Goal: Information Seeking & Learning: Learn about a topic

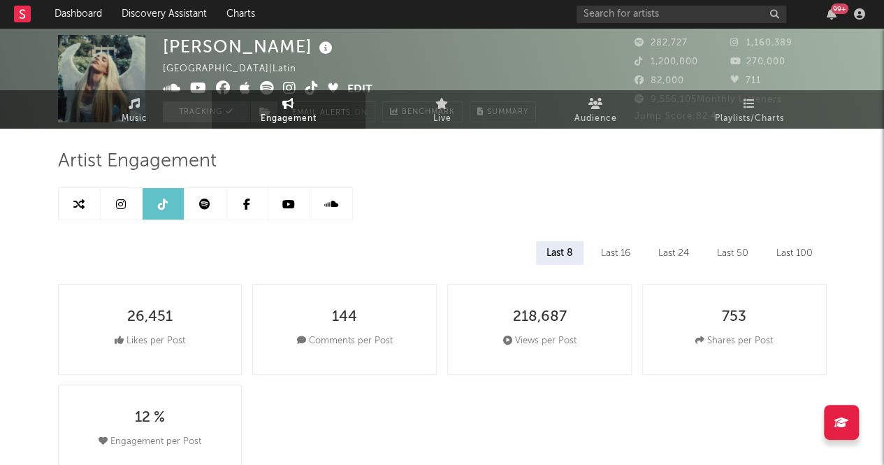
select select "6m"
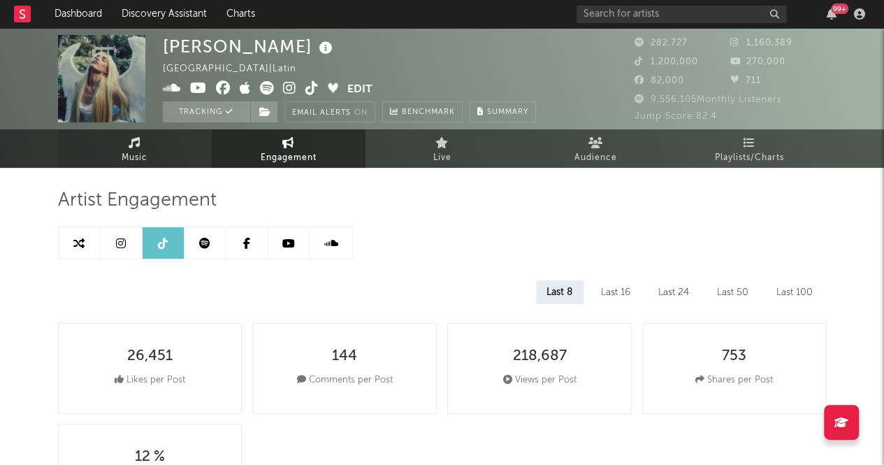
click at [136, 167] on link "Music" at bounding box center [135, 148] width 154 height 38
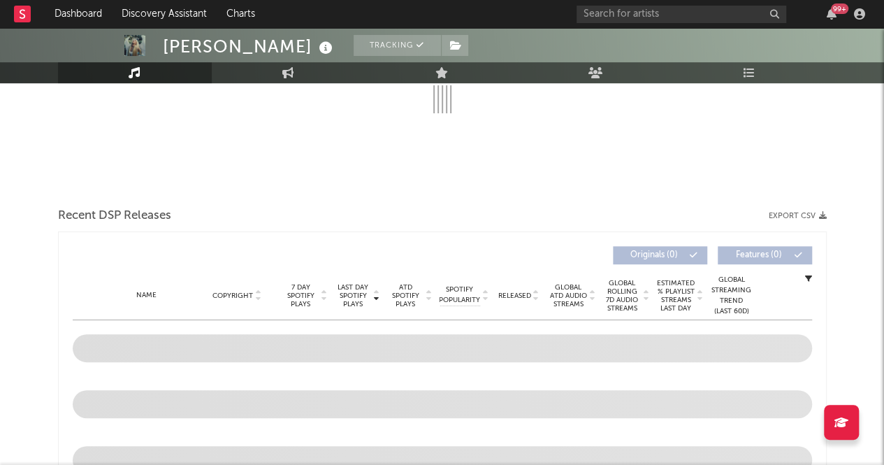
scroll to position [75, 0]
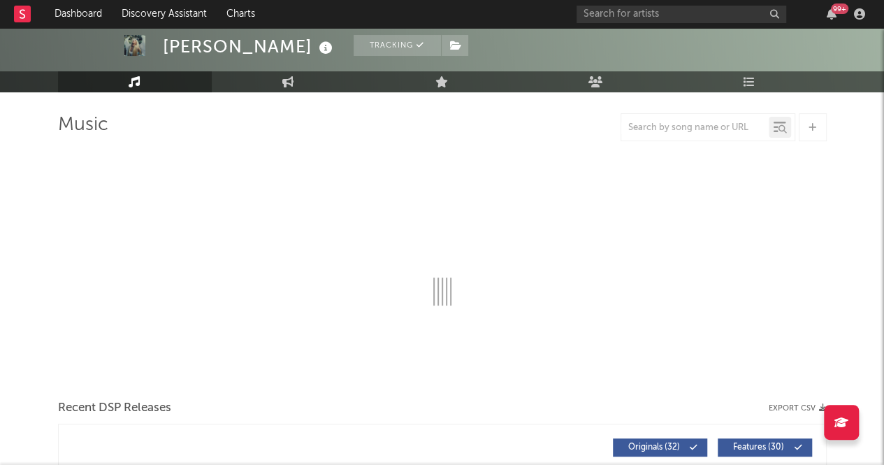
select select "6m"
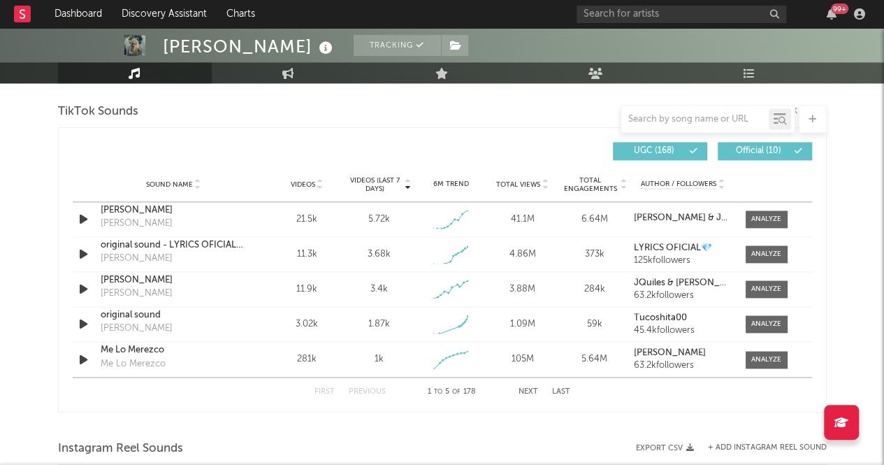
scroll to position [937, 0]
click at [781, 215] on span at bounding box center [767, 219] width 42 height 17
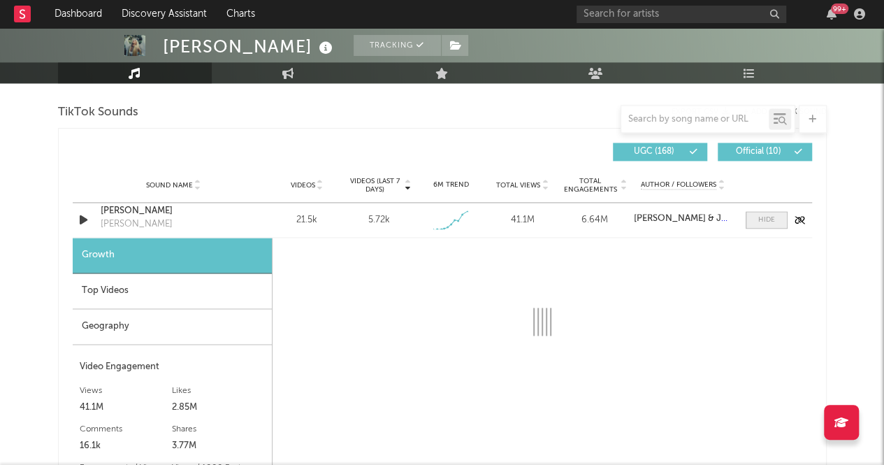
select select "1w"
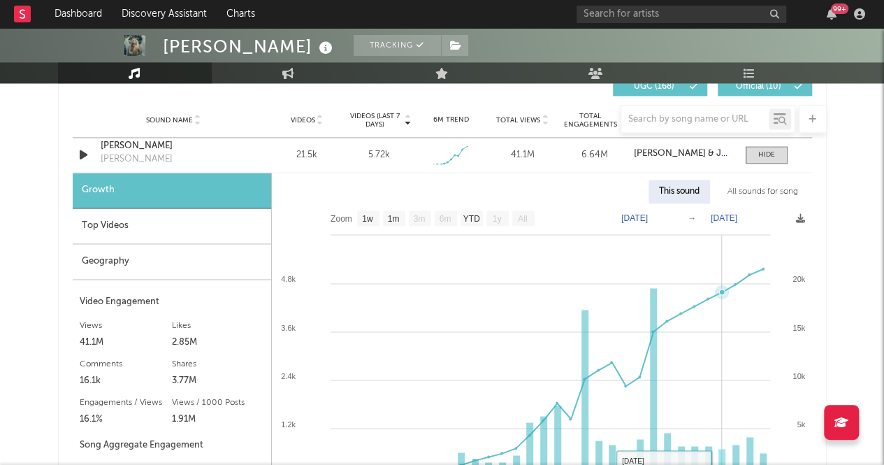
scroll to position [1003, 0]
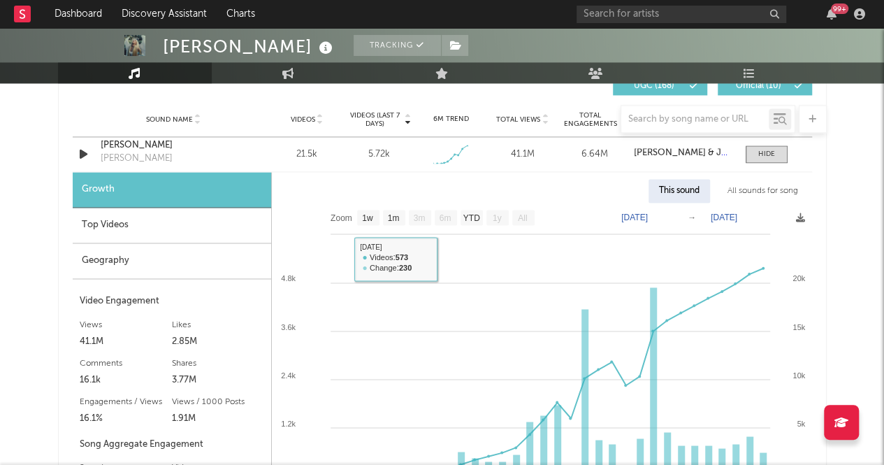
click at [126, 219] on div "Top Videos" at bounding box center [172, 226] width 198 height 36
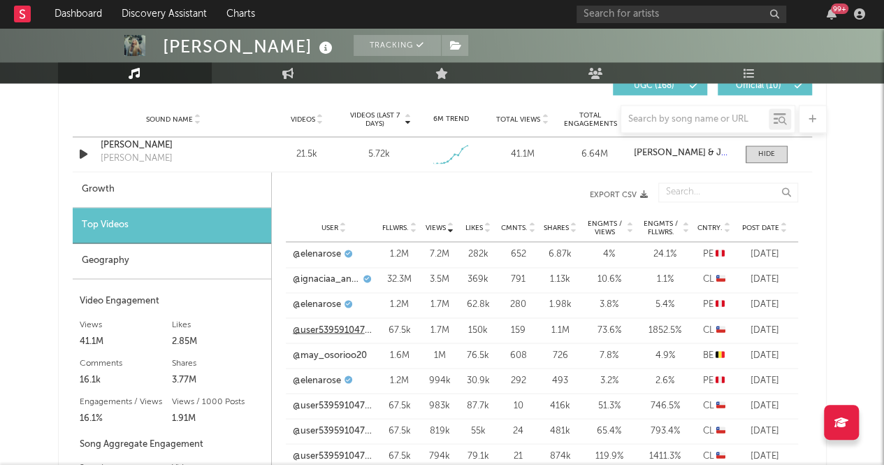
click at [324, 327] on link "@user53959104703261" at bounding box center [334, 330] width 82 height 14
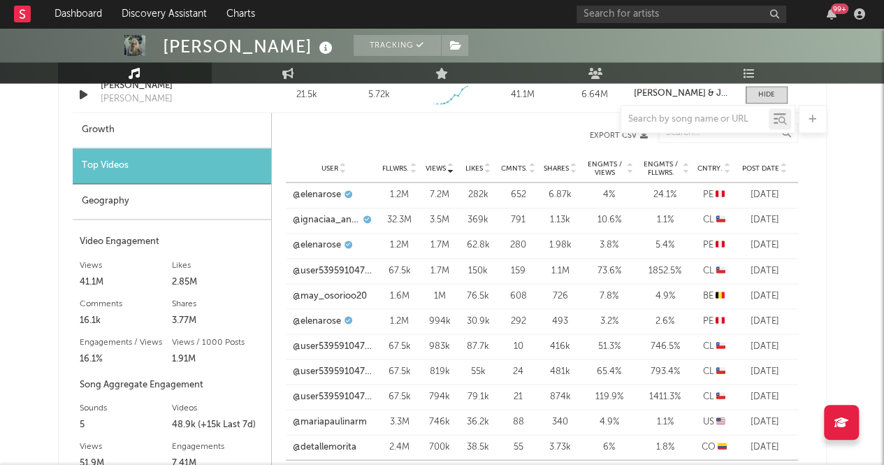
scroll to position [1126, 0]
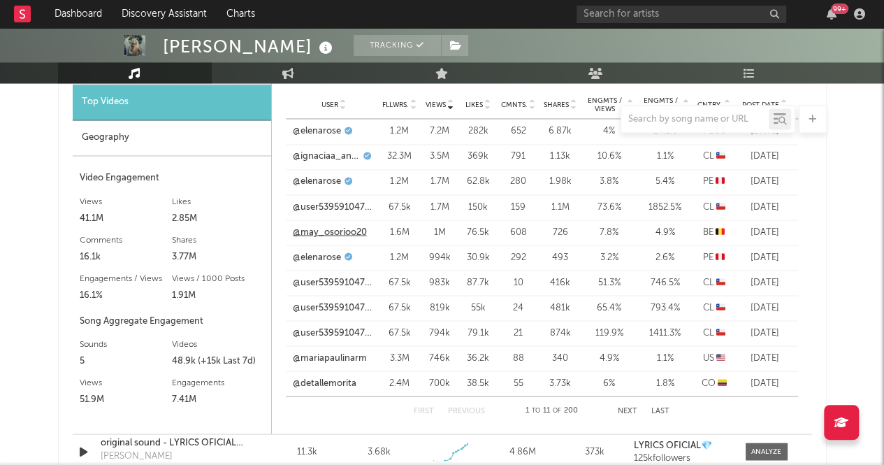
click at [316, 231] on link "@may_osorioo20" at bounding box center [330, 232] width 74 height 14
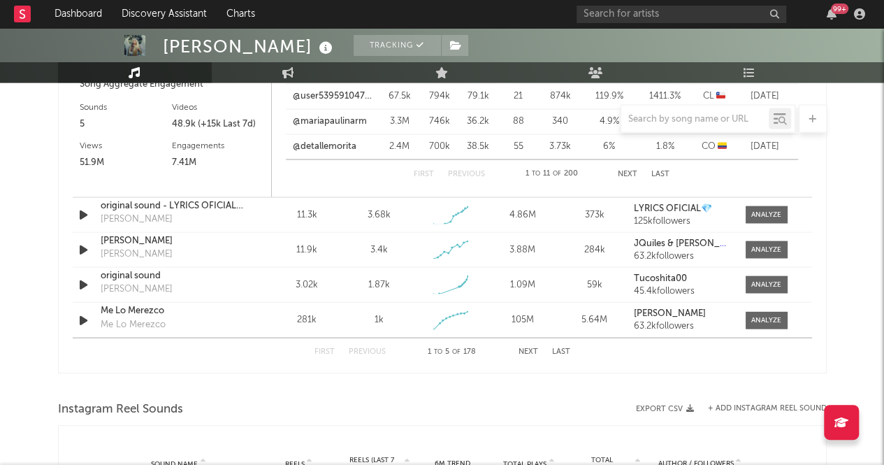
scroll to position [1361, 0]
click at [757, 217] on div at bounding box center [766, 215] width 30 height 10
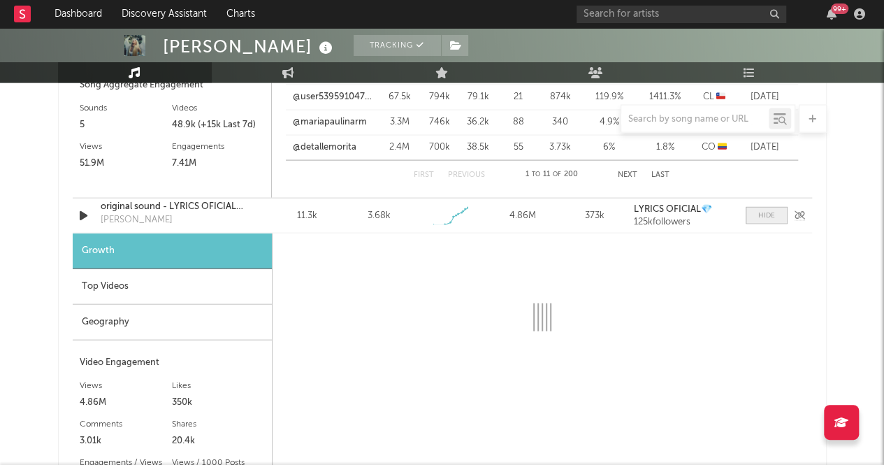
select select "1w"
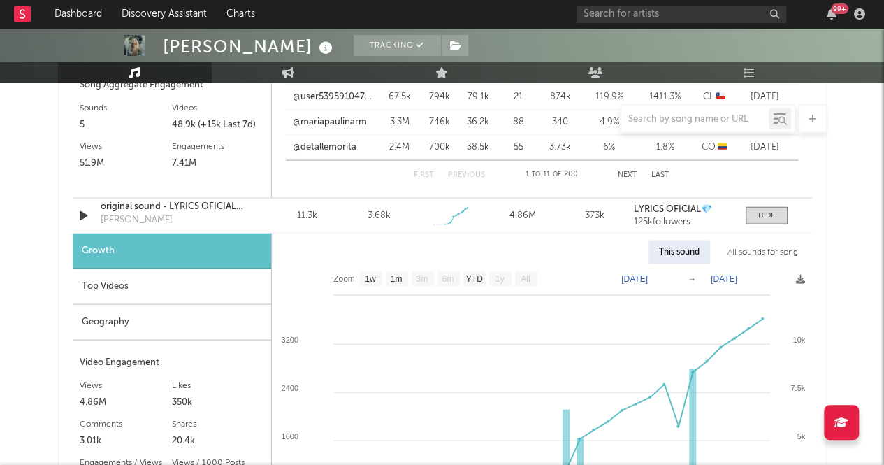
scroll to position [1506, 0]
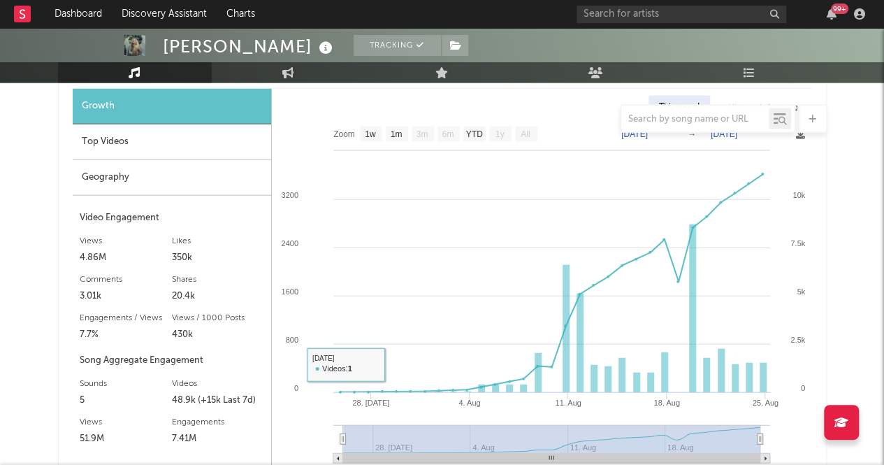
click at [152, 153] on div "Top Videos" at bounding box center [172, 142] width 198 height 36
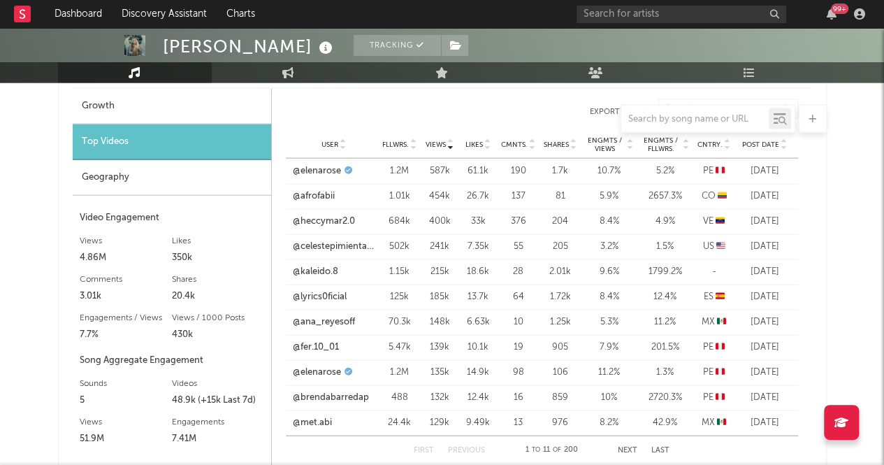
drag, startPoint x: 163, startPoint y: 181, endPoint x: 120, endPoint y: 168, distance: 44.4
drag, startPoint x: 120, startPoint y: 168, endPoint x: 87, endPoint y: 193, distance: 40.9
click at [83, 190] on div "Geography" at bounding box center [172, 178] width 198 height 36
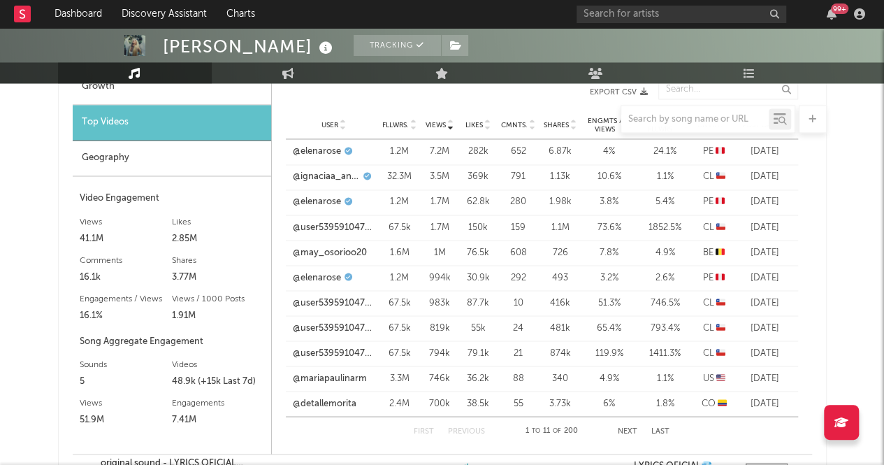
scroll to position [1135, 0]
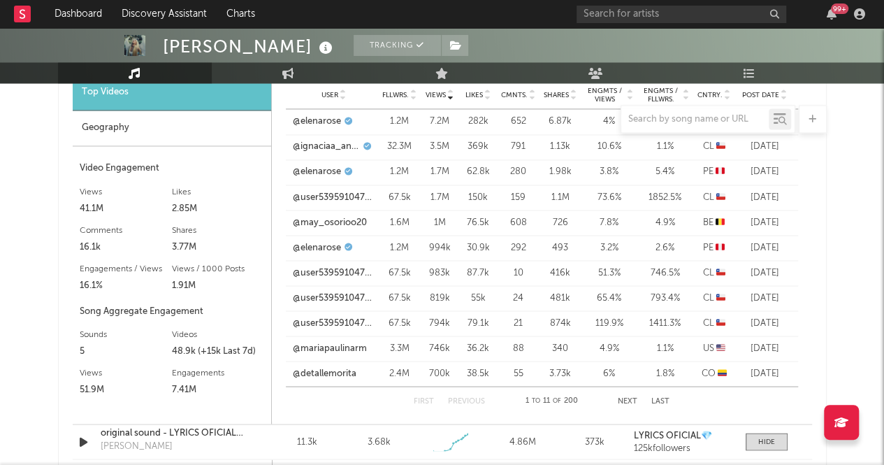
click at [103, 131] on div at bounding box center [442, 119] width 769 height 28
click at [128, 122] on div at bounding box center [442, 119] width 769 height 28
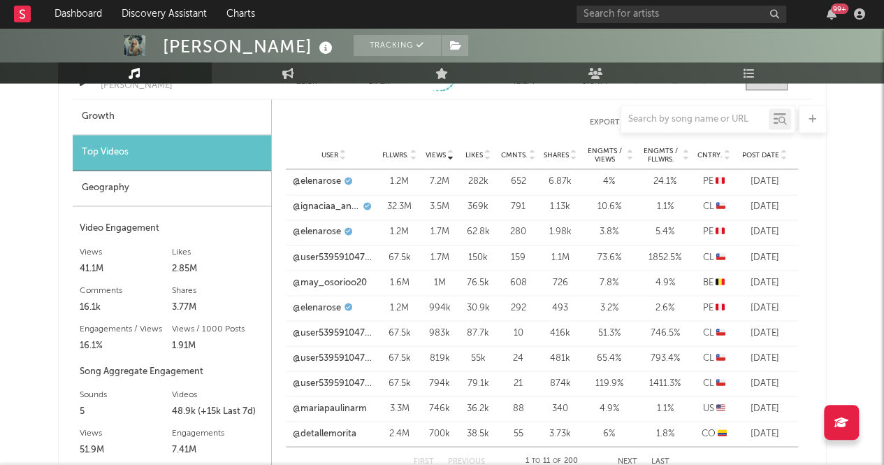
scroll to position [1063, 0]
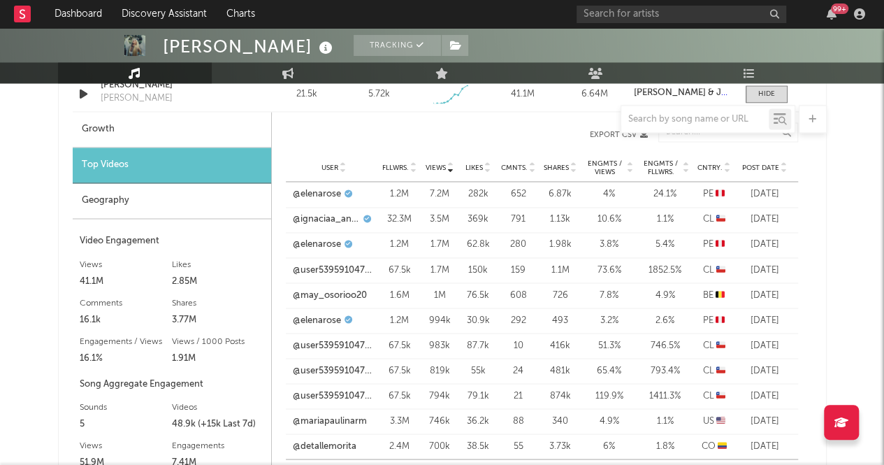
click at [205, 203] on div "Geography" at bounding box center [172, 201] width 198 height 36
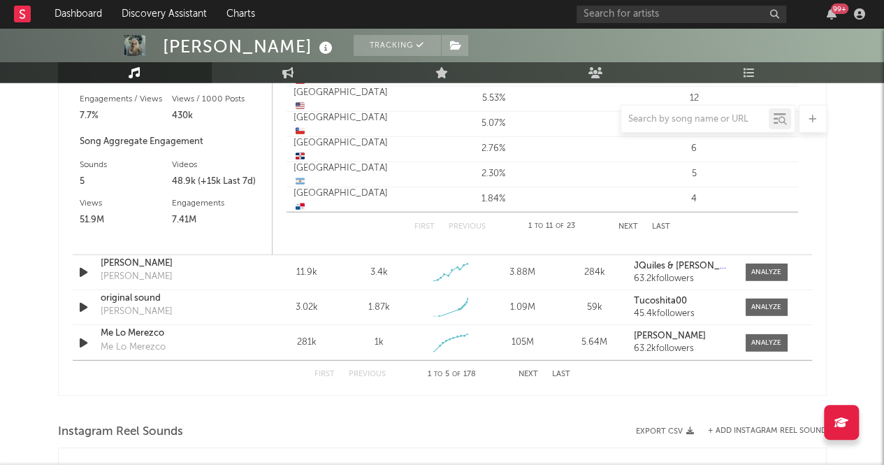
scroll to position [1709, 0]
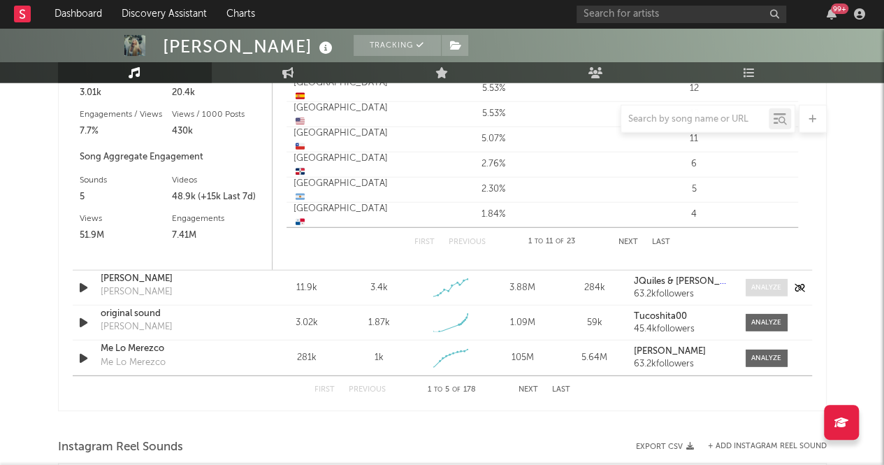
click at [760, 289] on div at bounding box center [766, 287] width 30 height 10
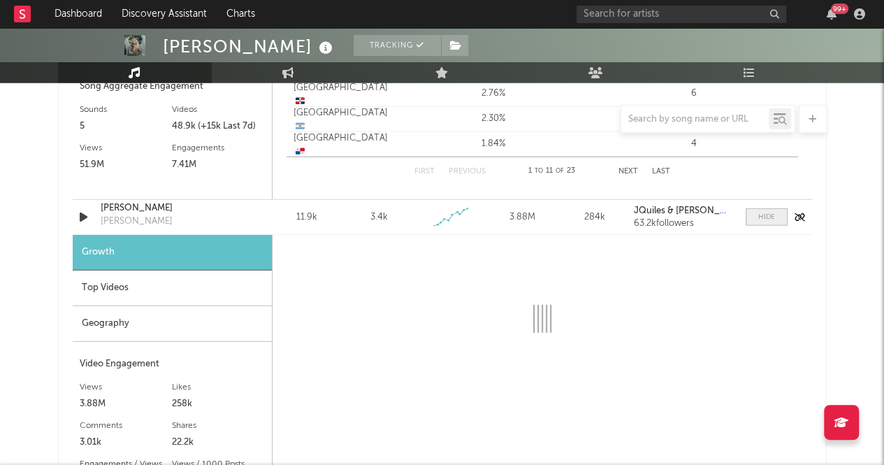
select select "1w"
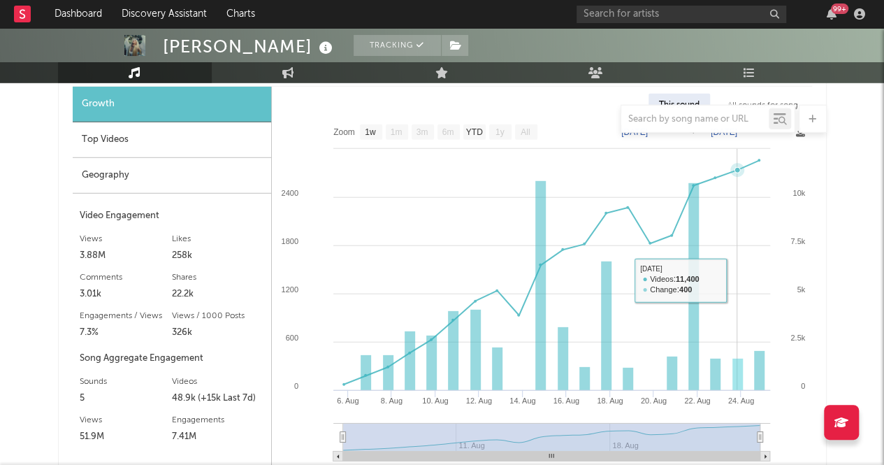
scroll to position [1949, 0]
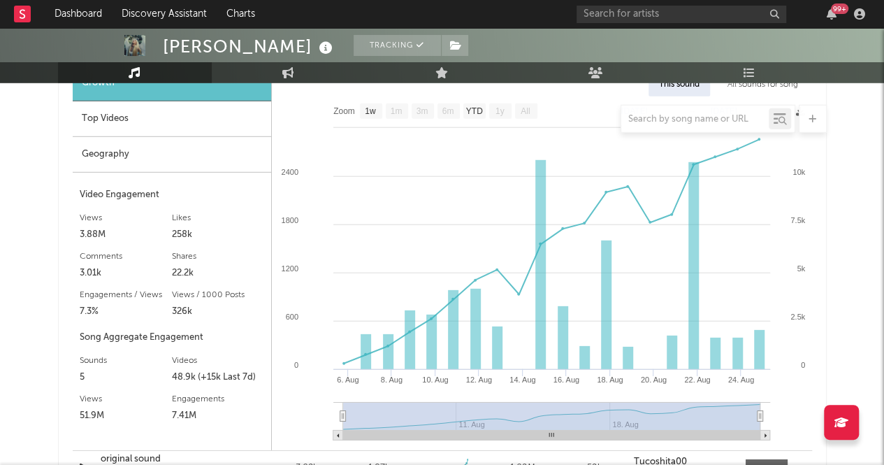
click at [140, 129] on div at bounding box center [442, 119] width 769 height 28
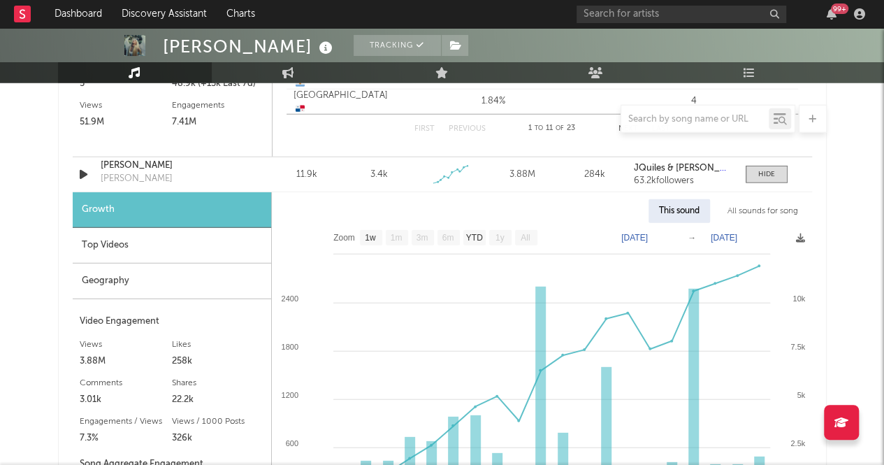
scroll to position [1823, 0]
click at [112, 239] on div "Top Videos" at bounding box center [172, 245] width 198 height 36
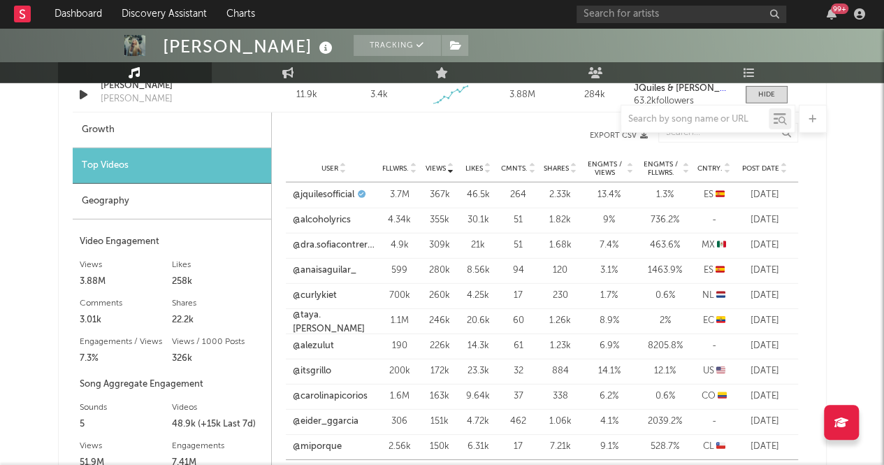
scroll to position [1903, 0]
click at [330, 244] on link "@dra.sofiacontreras" at bounding box center [334, 245] width 82 height 14
click at [310, 268] on link "@anaisaguilar_" at bounding box center [325, 270] width 64 height 14
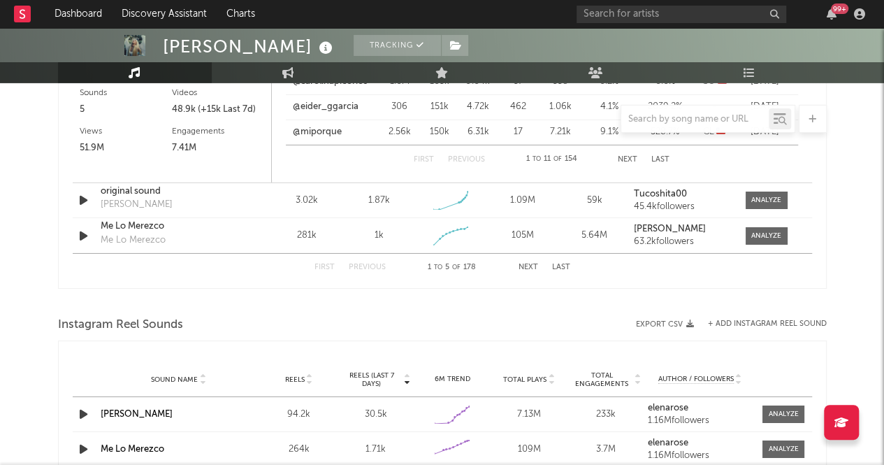
scroll to position [2217, 0]
click at [757, 200] on div at bounding box center [766, 199] width 30 height 10
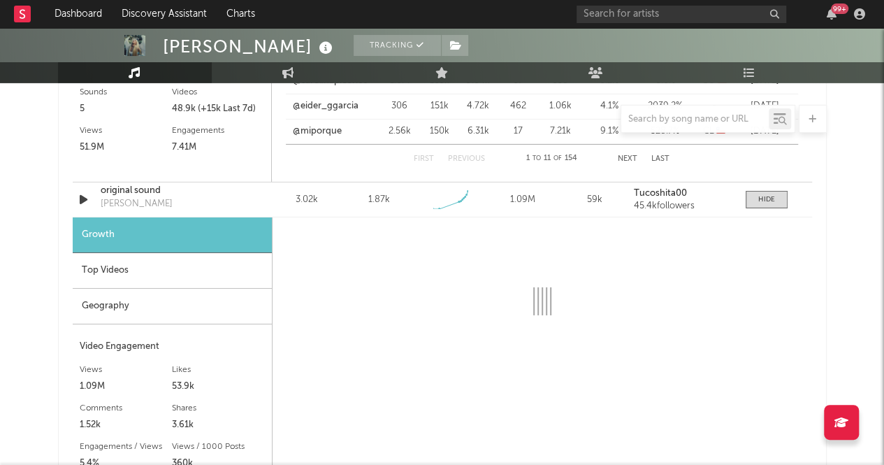
select select "1w"
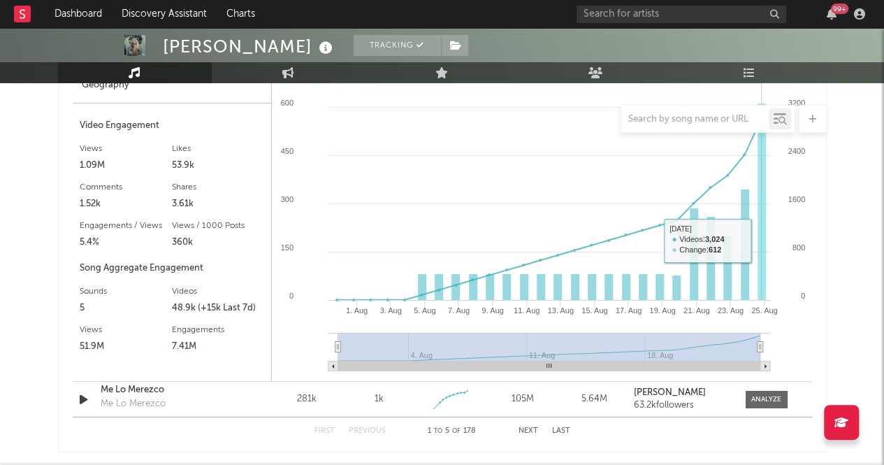
scroll to position [2270, 0]
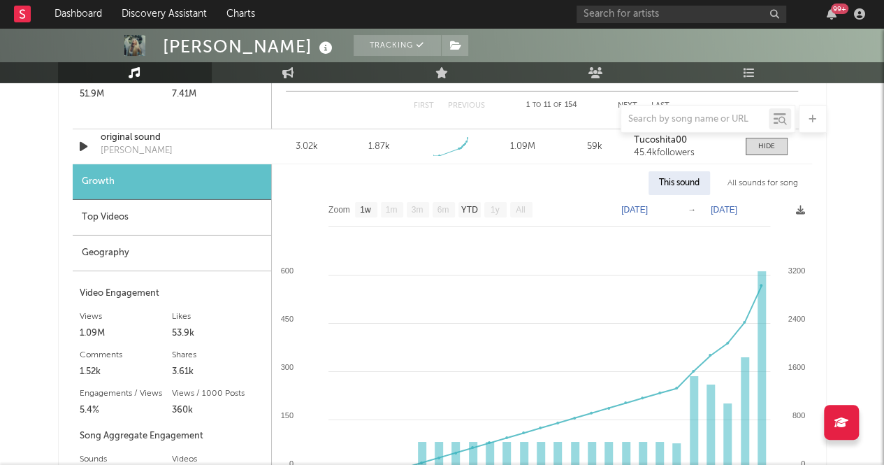
click at [135, 206] on div "Top Videos" at bounding box center [172, 218] width 198 height 36
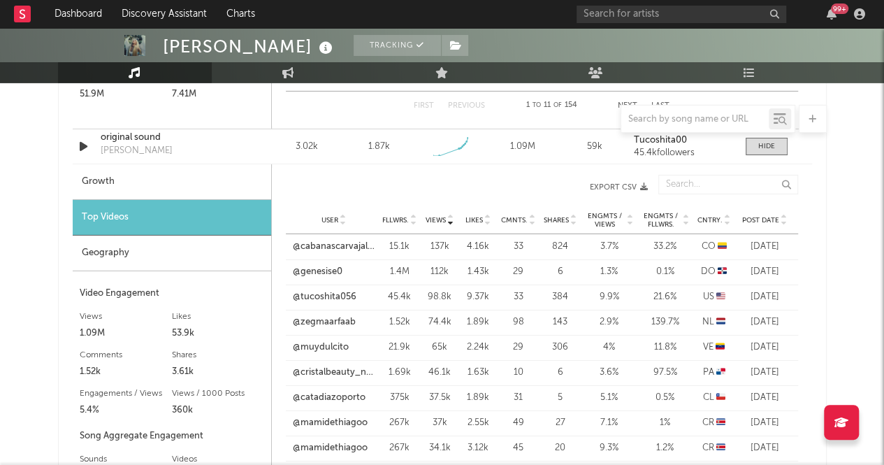
click at [172, 255] on div "Geography" at bounding box center [172, 253] width 198 height 36
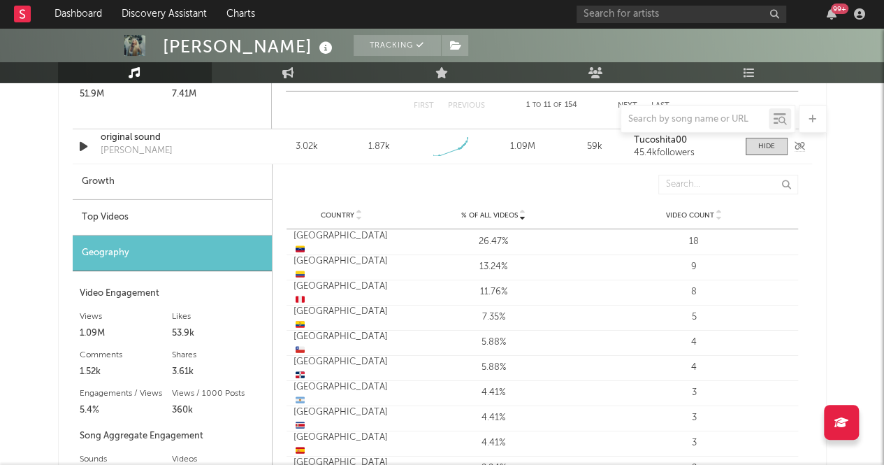
click at [147, 144] on div "[PERSON_NAME]" at bounding box center [137, 151] width 72 height 14
click at [660, 150] on div "45.4k followers" at bounding box center [682, 153] width 97 height 10
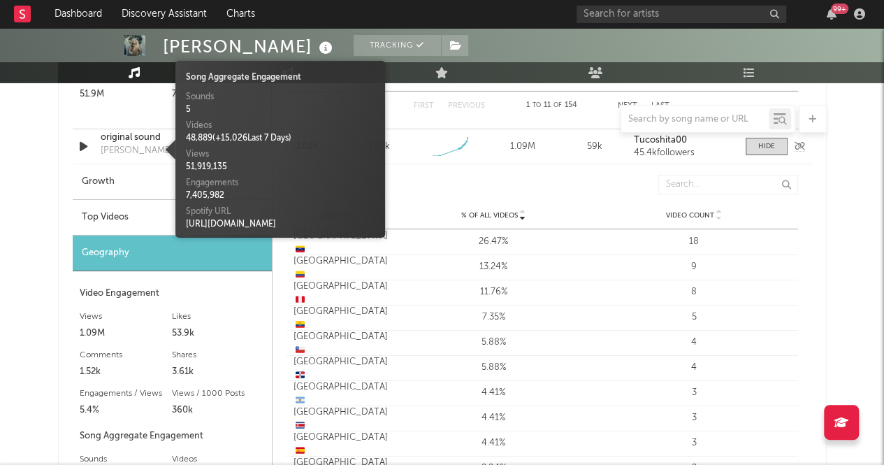
click at [150, 145] on div "[PERSON_NAME]" at bounding box center [137, 151] width 72 height 14
click at [148, 133] on div "original sound" at bounding box center [174, 138] width 146 height 14
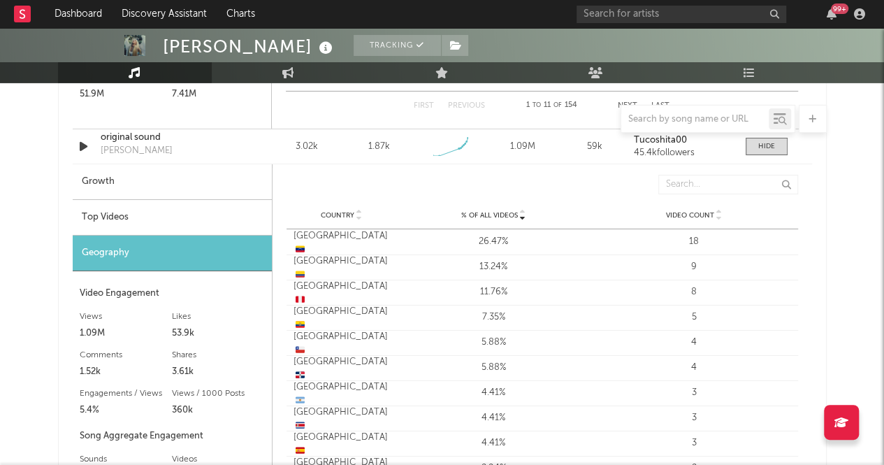
click at [511, 171] on div "% of all Videos Country % of all Videos Video Count" at bounding box center [541, 185] width 511 height 34
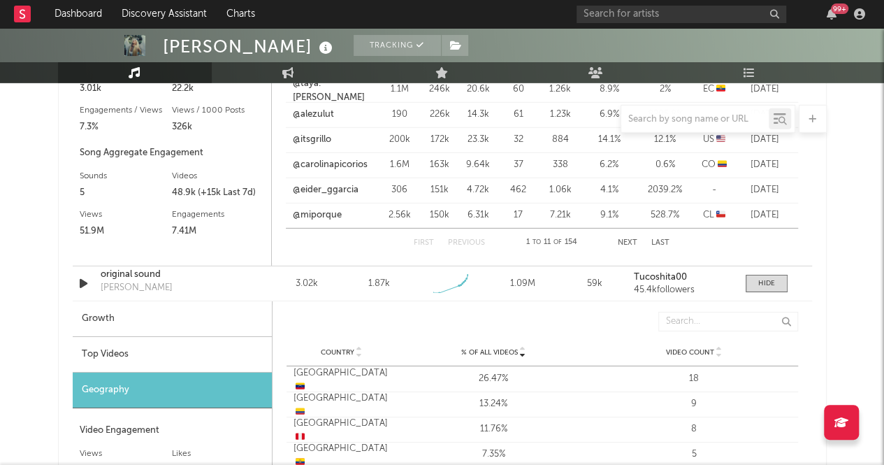
scroll to position [2132, 0]
click at [107, 317] on div "Growth" at bounding box center [172, 320] width 199 height 36
select select "1w"
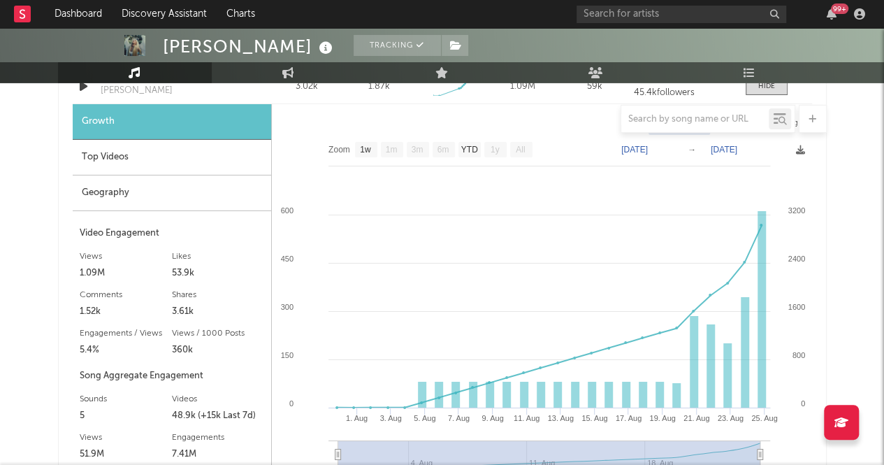
scroll to position [2331, 0]
click at [113, 133] on div "Growth" at bounding box center [172, 121] width 198 height 36
click at [143, 191] on div "Geography" at bounding box center [172, 193] width 198 height 36
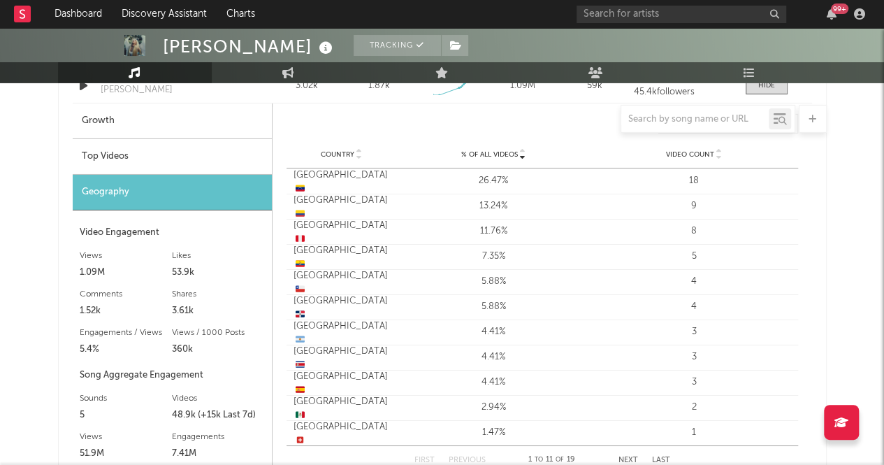
click at [111, 159] on div "Top Videos" at bounding box center [172, 157] width 199 height 36
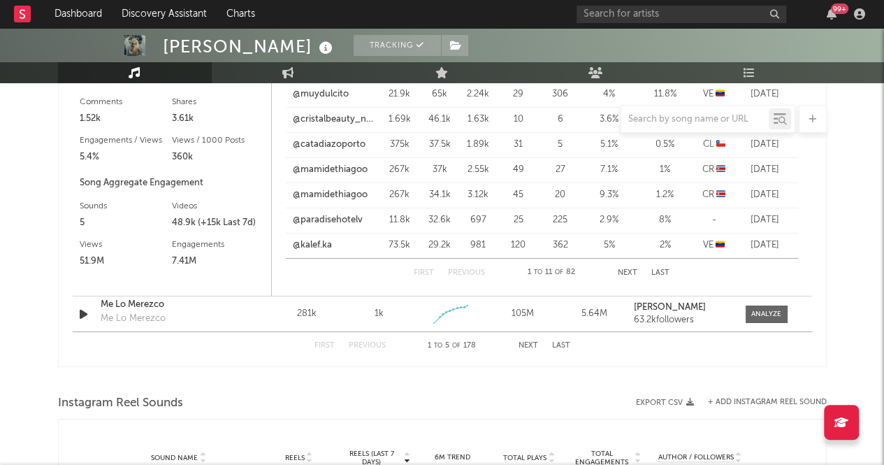
scroll to position [2524, 0]
click at [527, 344] on button "Next" at bounding box center [528, 345] width 20 height 8
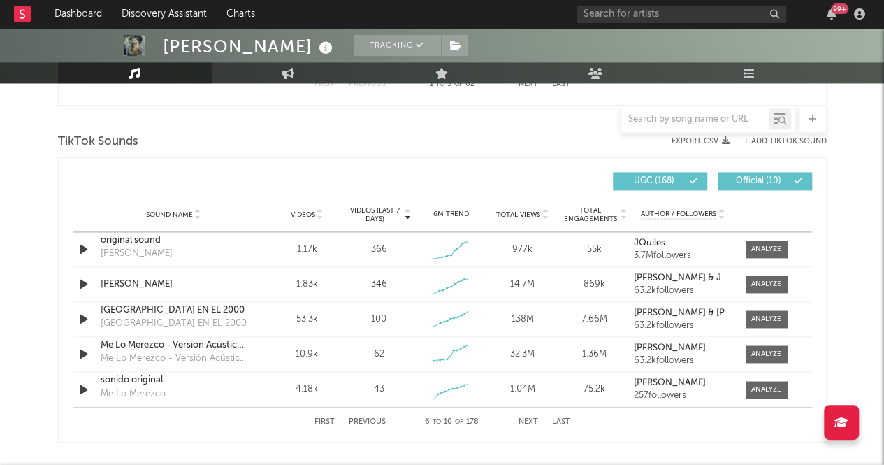
scroll to position [908, 0]
click at [765, 249] on div at bounding box center [766, 248] width 30 height 10
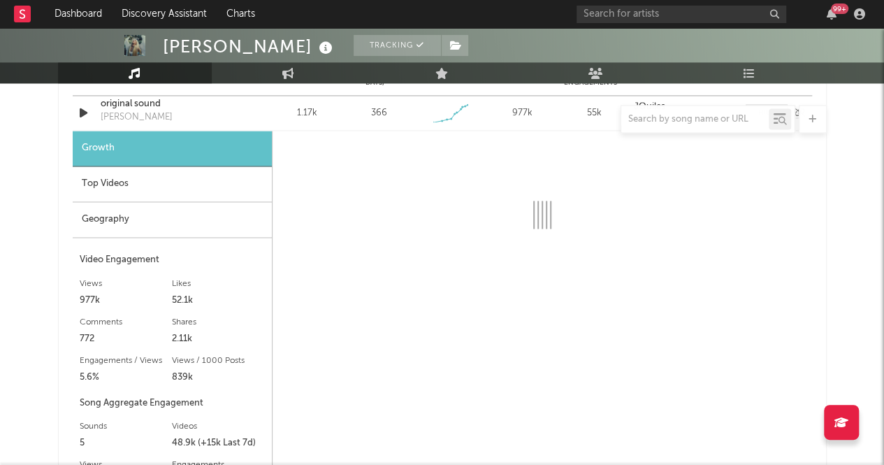
select select "1w"
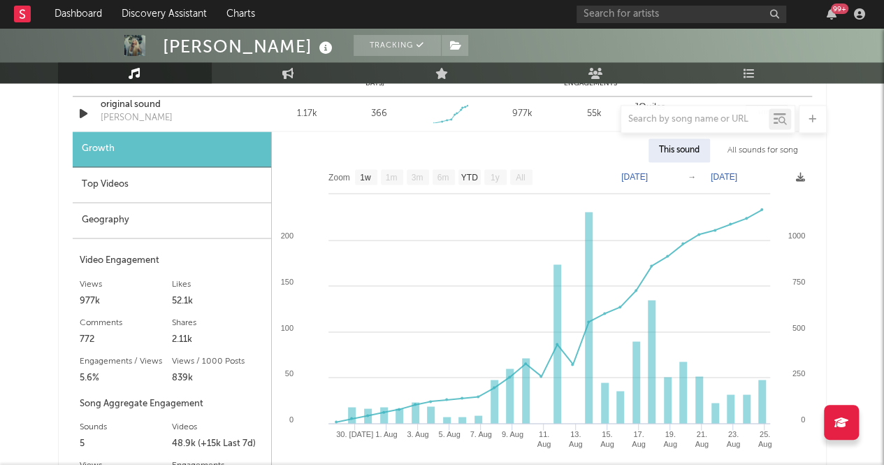
scroll to position [1390, 0]
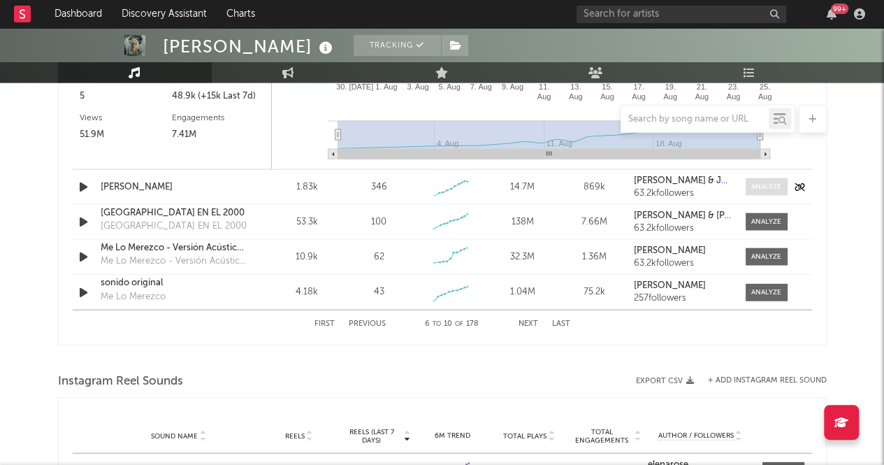
click at [761, 192] on span at bounding box center [767, 186] width 42 height 17
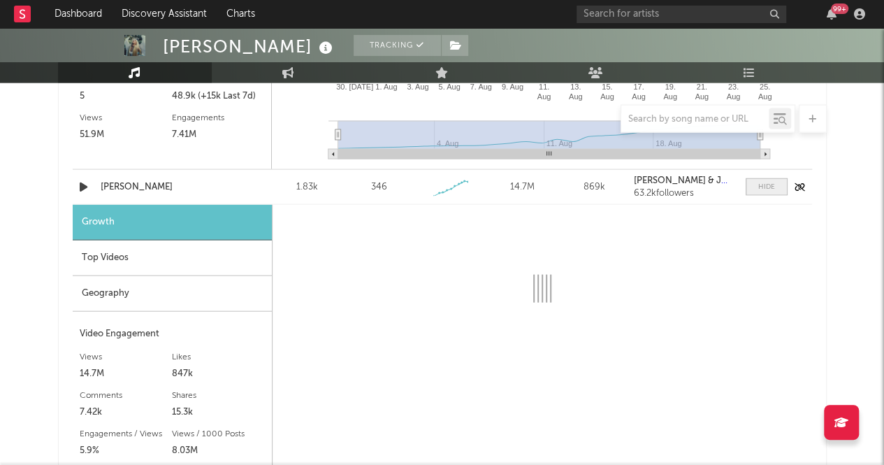
select select "1w"
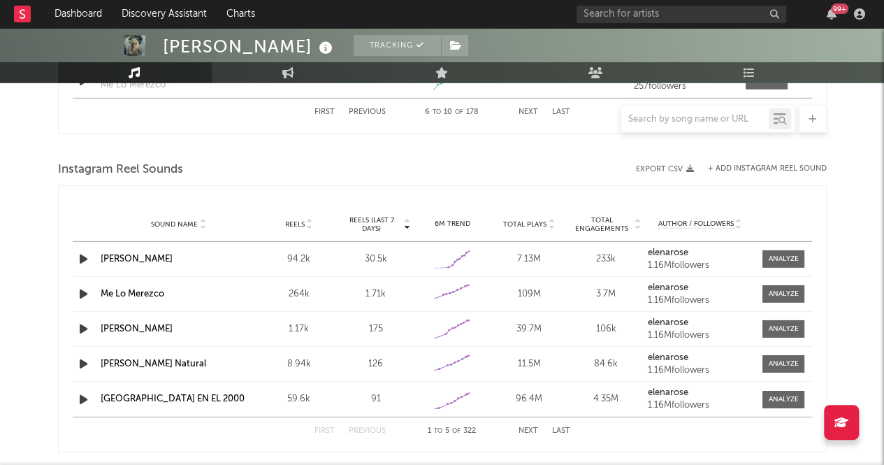
scroll to position [1987, 0]
click at [785, 255] on div at bounding box center [784, 258] width 30 height 10
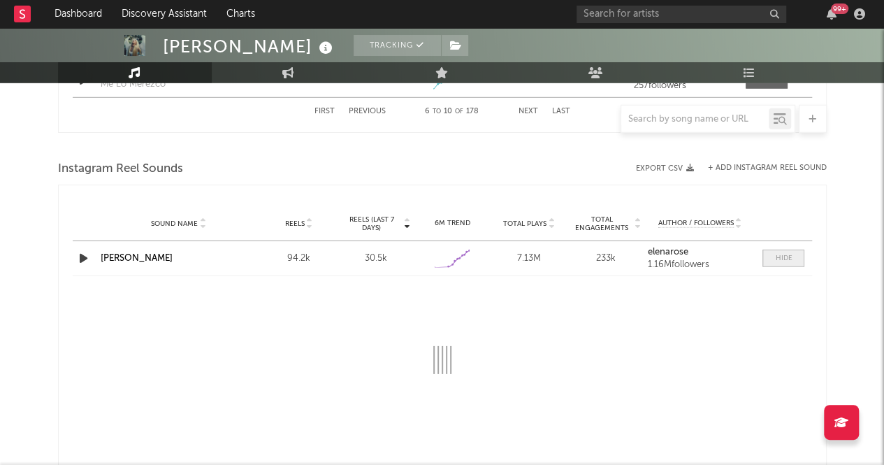
select select "1w"
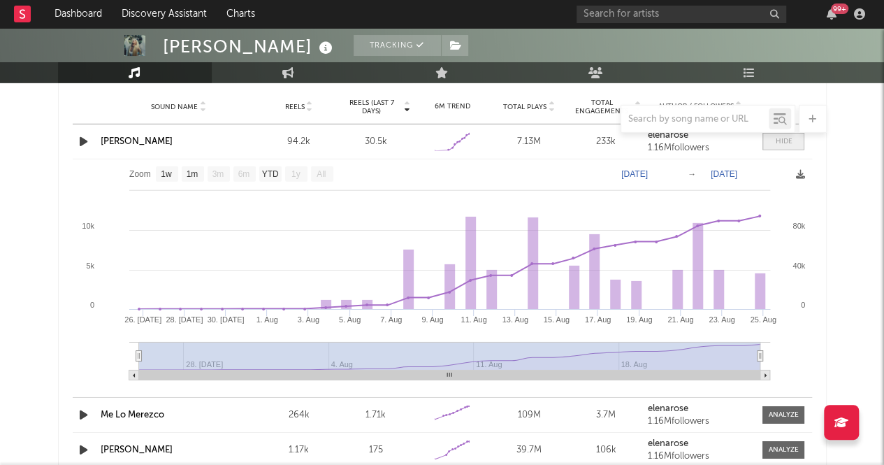
scroll to position [2100, 0]
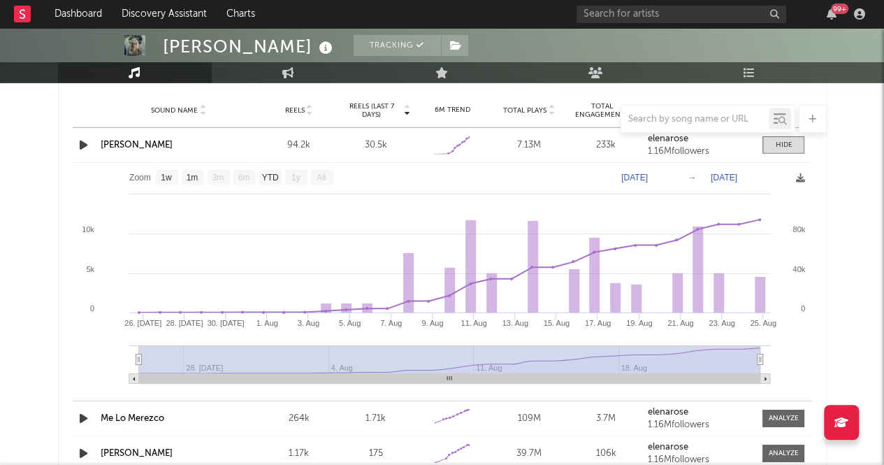
click at [122, 138] on div "[PERSON_NAME]" at bounding box center [179, 145] width 157 height 14
click at [124, 142] on link "[PERSON_NAME]" at bounding box center [137, 144] width 72 height 9
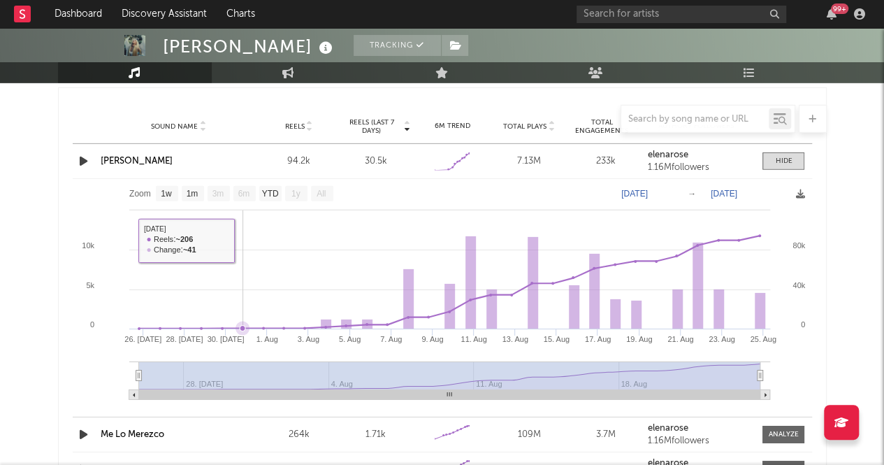
scroll to position [2259, 0]
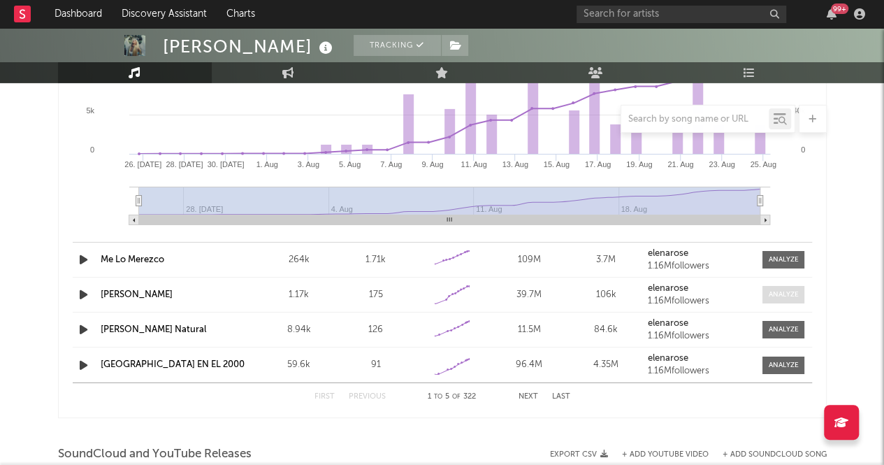
click at [797, 296] on div at bounding box center [784, 294] width 30 height 10
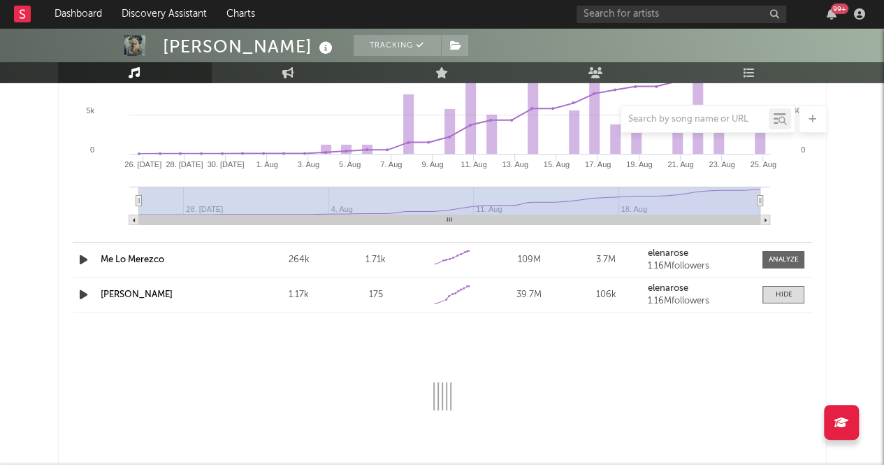
select select "1w"
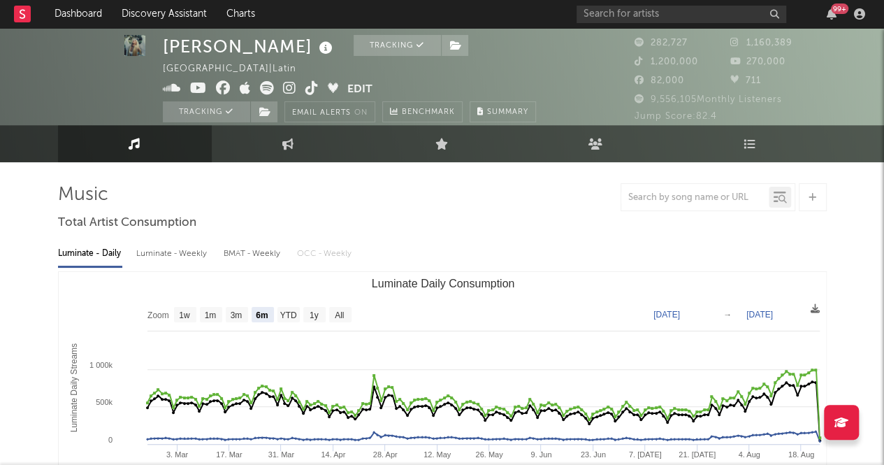
scroll to position [3, 0]
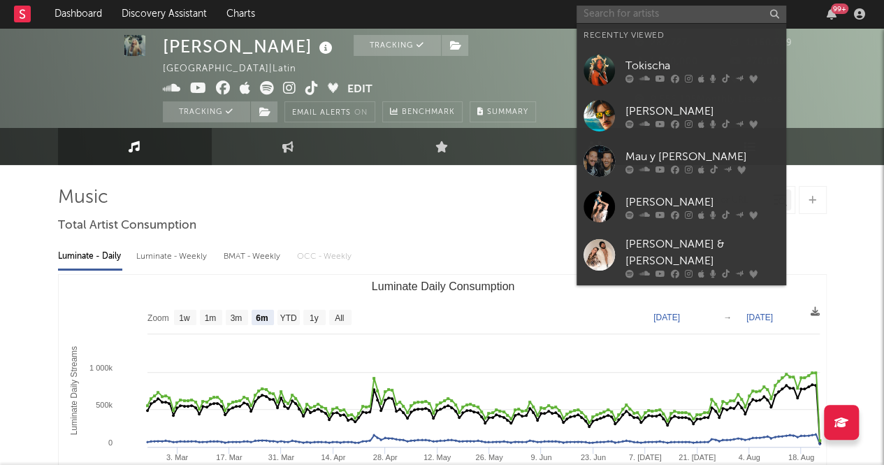
click at [620, 6] on input "text" at bounding box center [681, 14] width 210 height 17
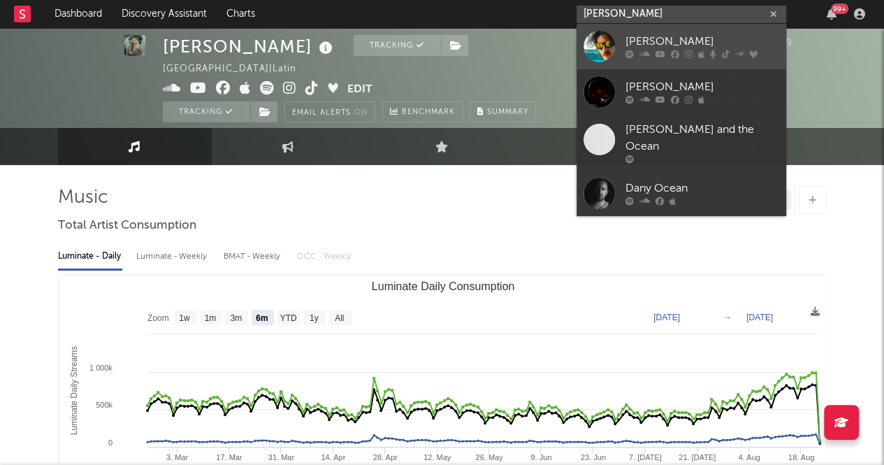
type input "[PERSON_NAME]"
click at [674, 40] on div "[PERSON_NAME]" at bounding box center [702, 42] width 154 height 17
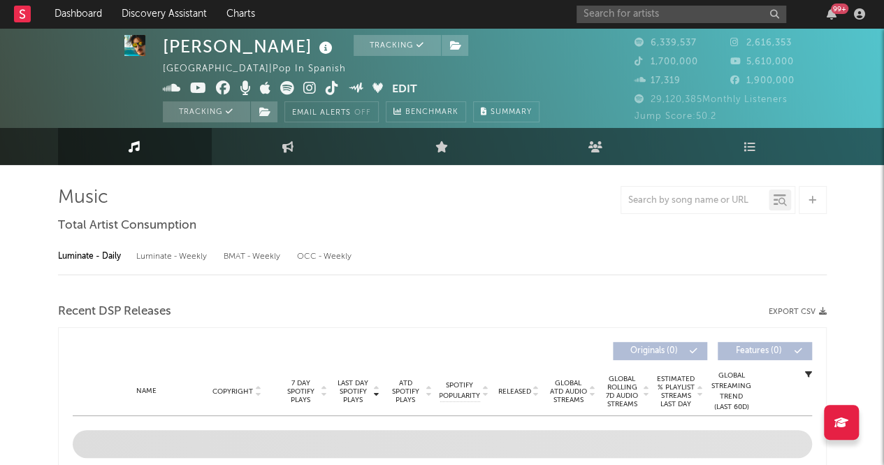
select select "6m"
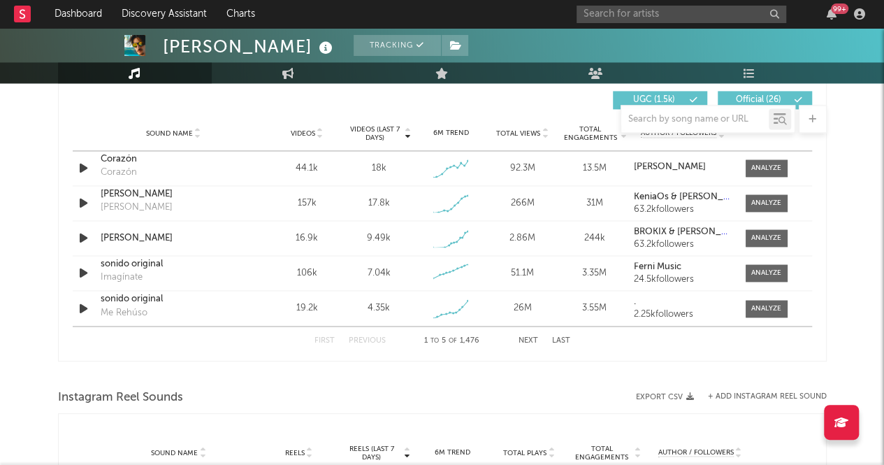
scroll to position [989, 0]
click at [752, 164] on div at bounding box center [766, 167] width 30 height 10
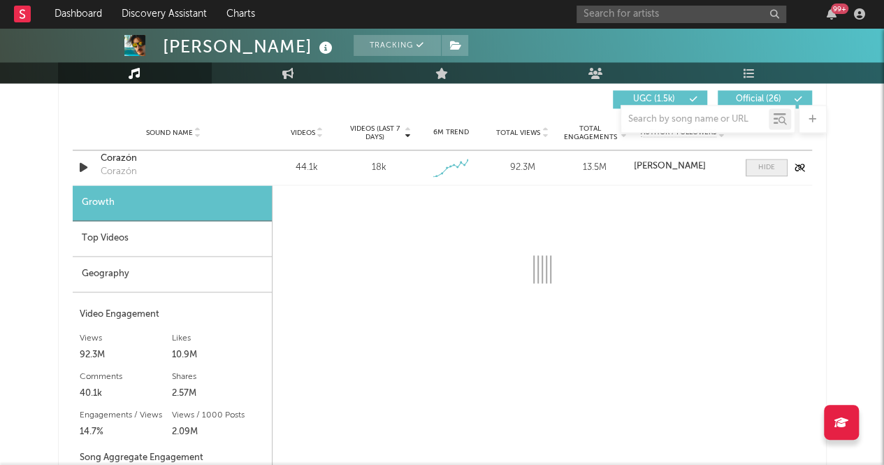
select select "1w"
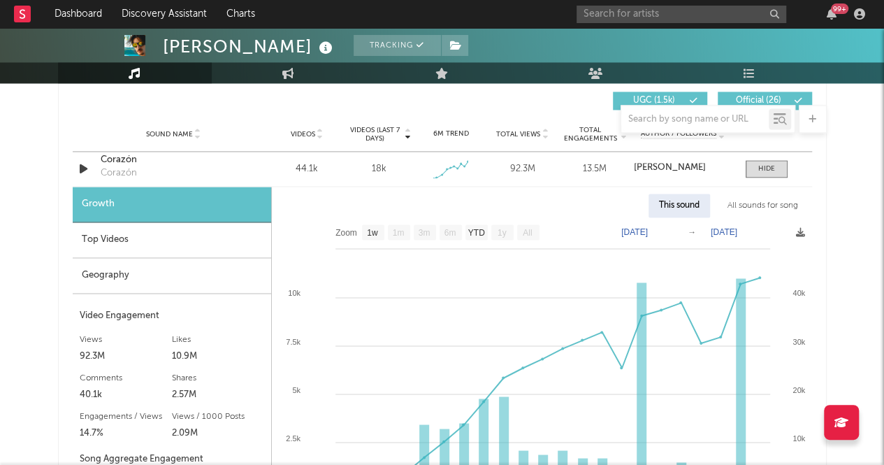
scroll to position [987, 0]
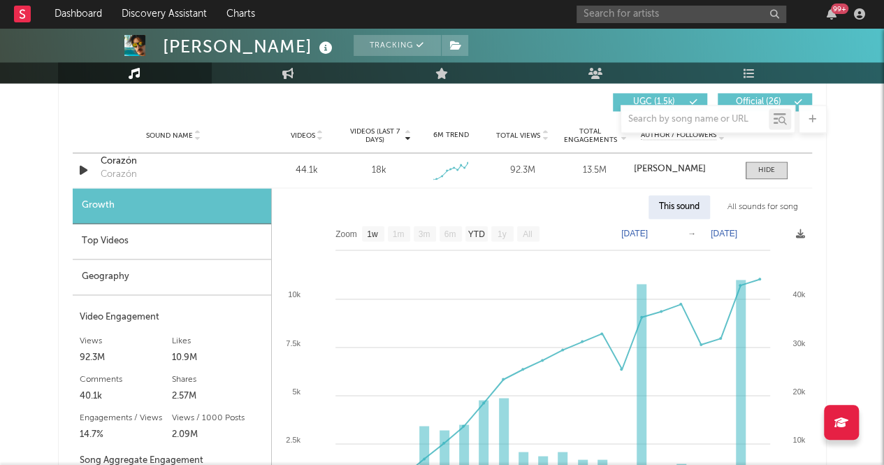
click at [138, 240] on div "Top Videos" at bounding box center [172, 242] width 198 height 36
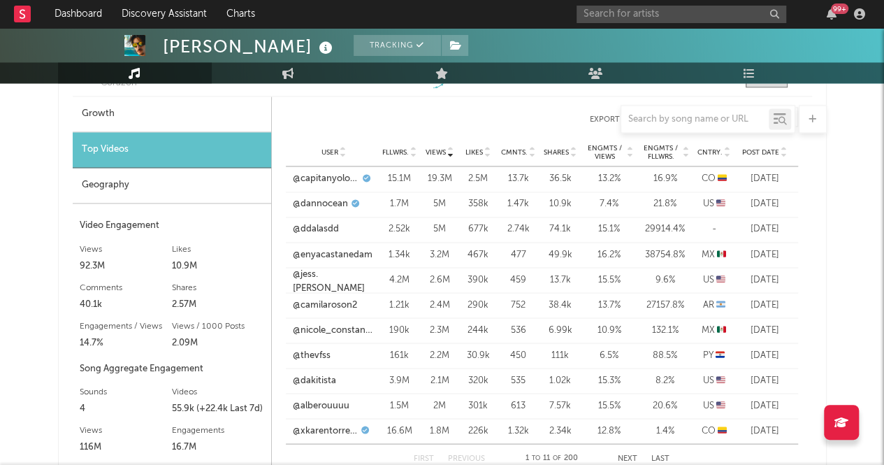
scroll to position [1079, 0]
click at [158, 180] on div "Geography" at bounding box center [172, 185] width 198 height 36
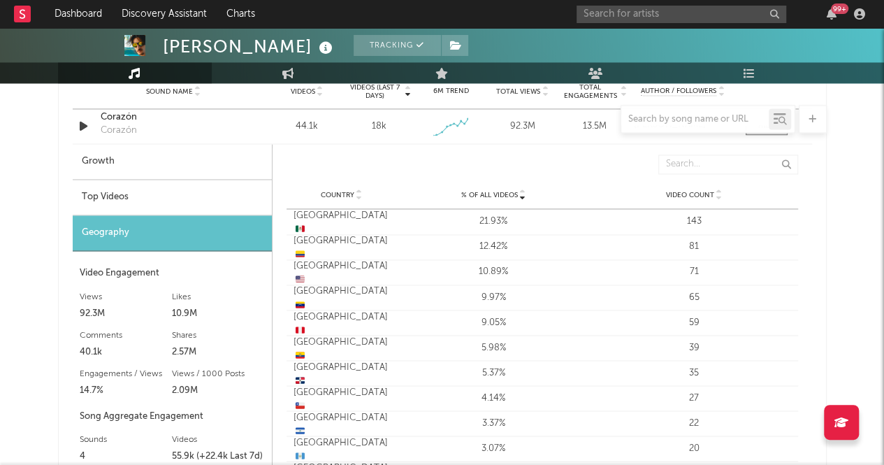
scroll to position [1030, 0]
click at [158, 180] on div "Top Videos" at bounding box center [172, 198] width 199 height 36
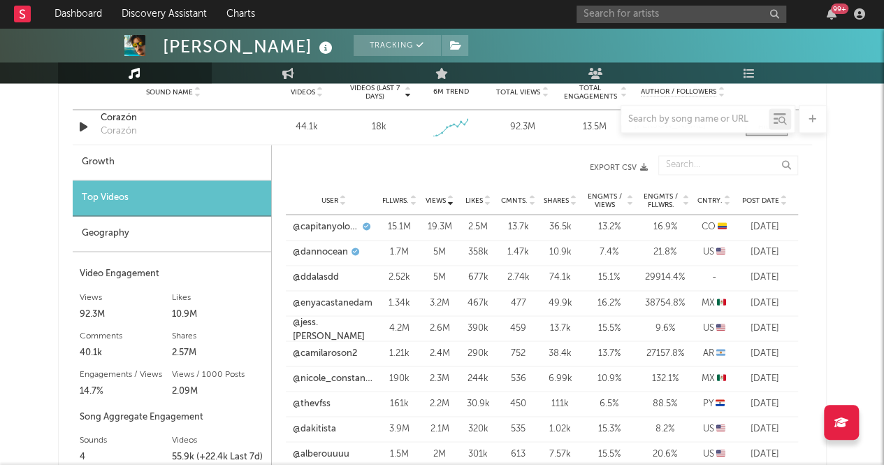
click at [152, 166] on div "Growth" at bounding box center [172, 163] width 198 height 36
select select "1w"
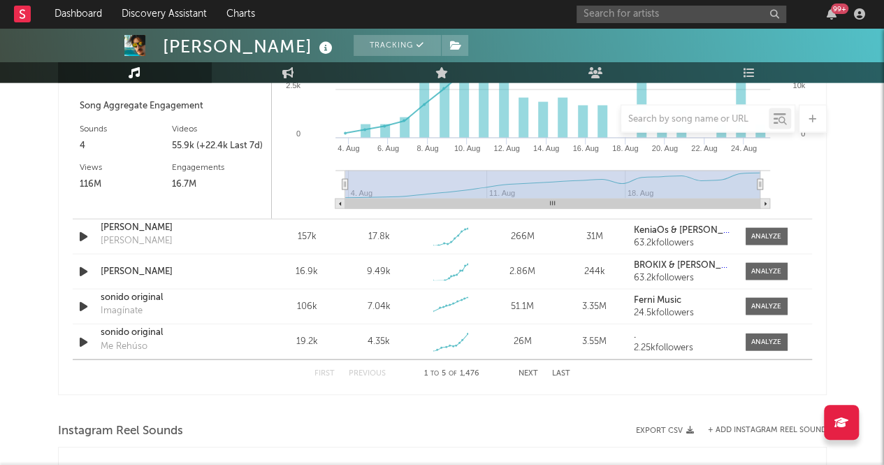
scroll to position [1354, 0]
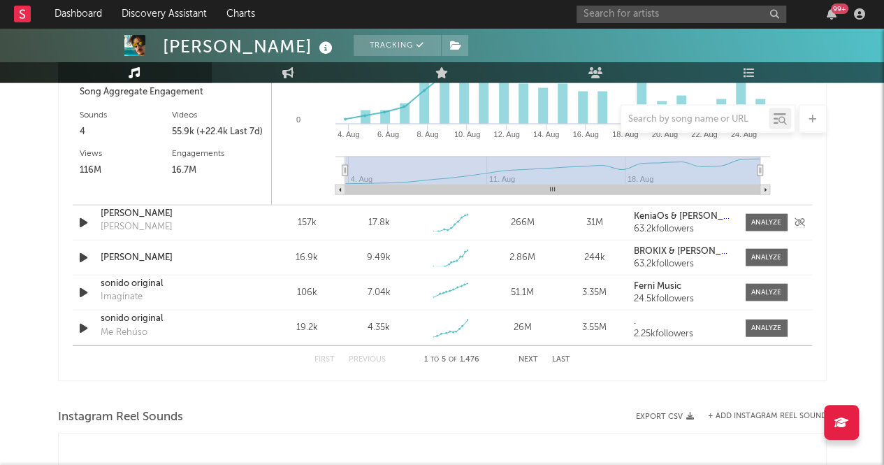
click at [765, 234] on div "Sound Name [PERSON_NAME] [PERSON_NAME] Videos 157k Videos (last 7 days) 17.8k W…" at bounding box center [442, 222] width 739 height 34
click at [762, 224] on div at bounding box center [766, 222] width 30 height 10
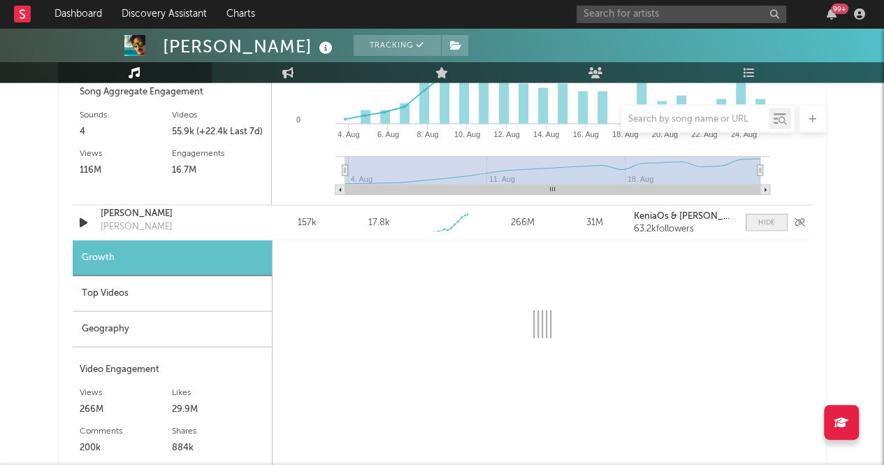
select select "1w"
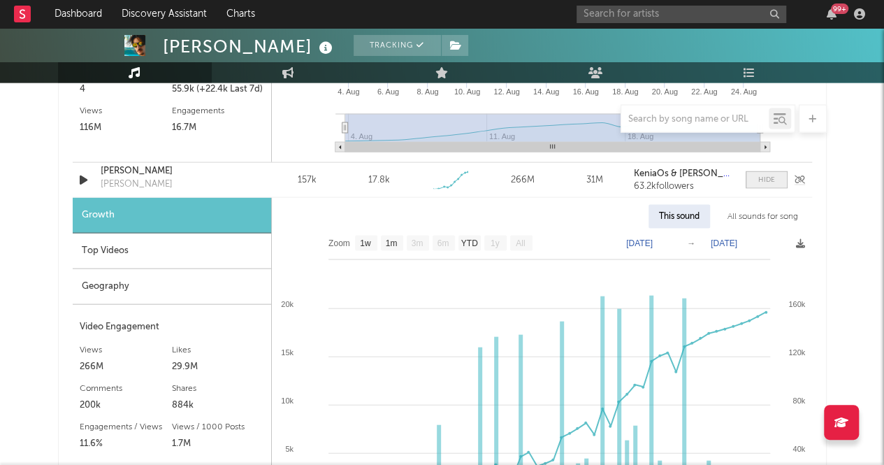
scroll to position [1397, 0]
click at [148, 251] on div "Top Videos" at bounding box center [172, 251] width 198 height 36
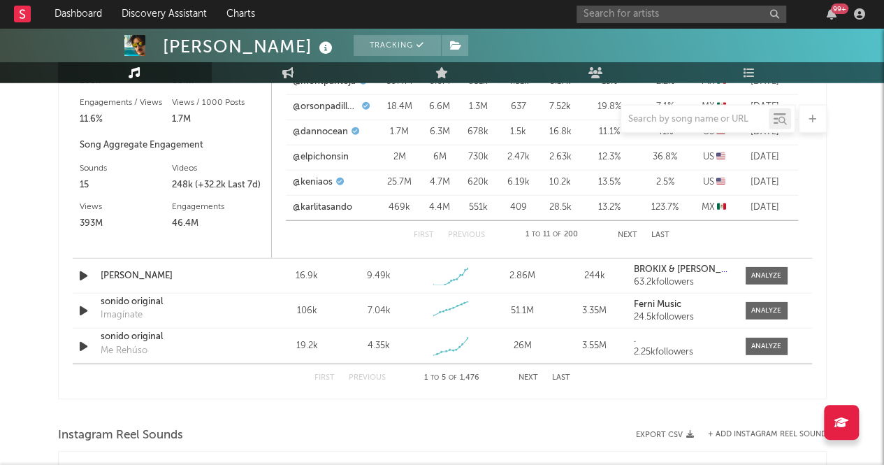
scroll to position [1735, 0]
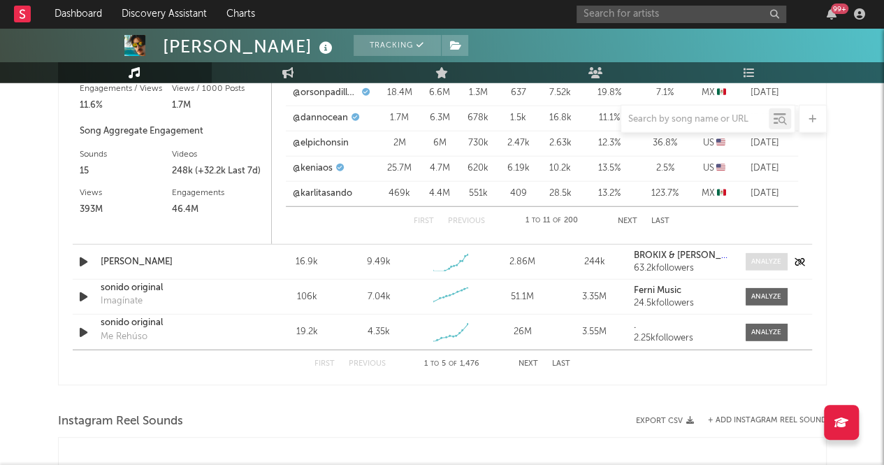
click at [774, 257] on div at bounding box center [766, 261] width 30 height 10
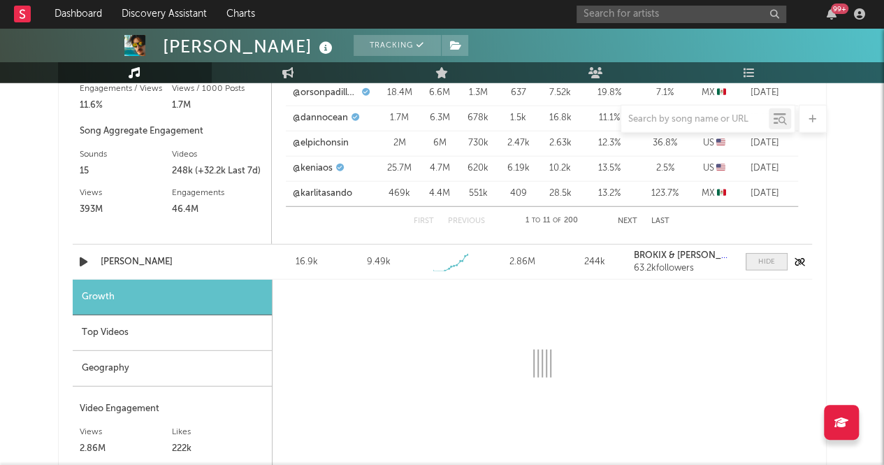
select select "1w"
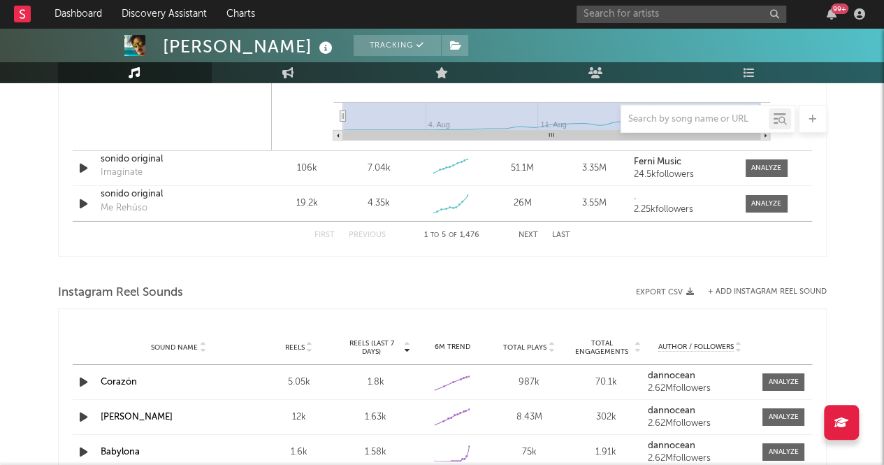
scroll to position [2387, 0]
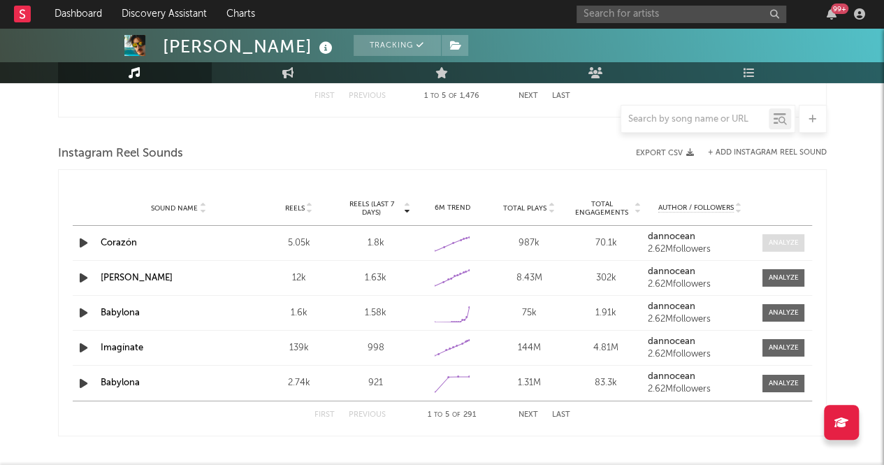
click at [783, 238] on div at bounding box center [784, 243] width 30 height 10
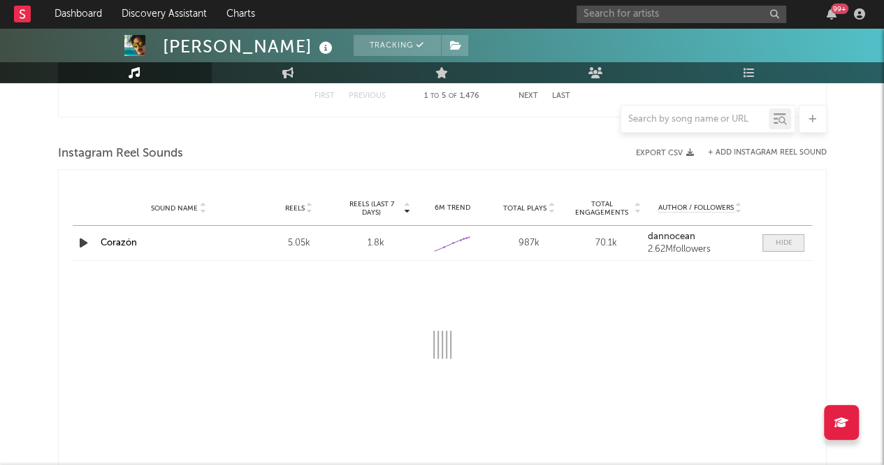
select select "1w"
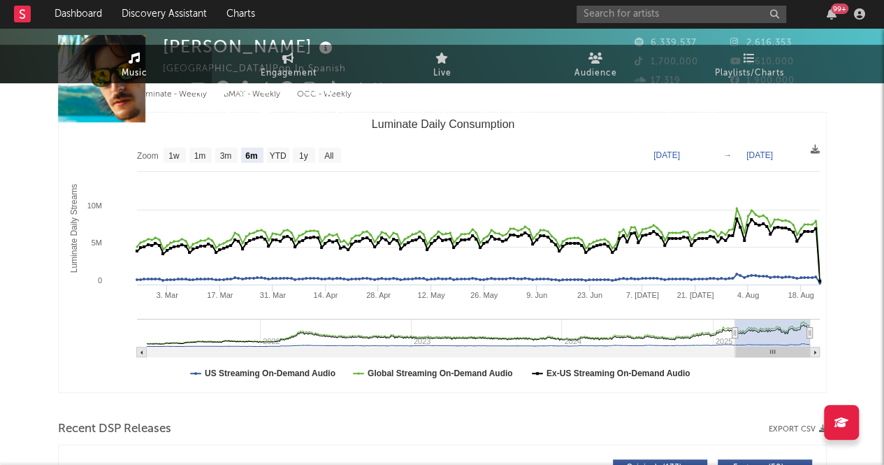
scroll to position [0, 0]
